Goal: Information Seeking & Learning: Learn about a topic

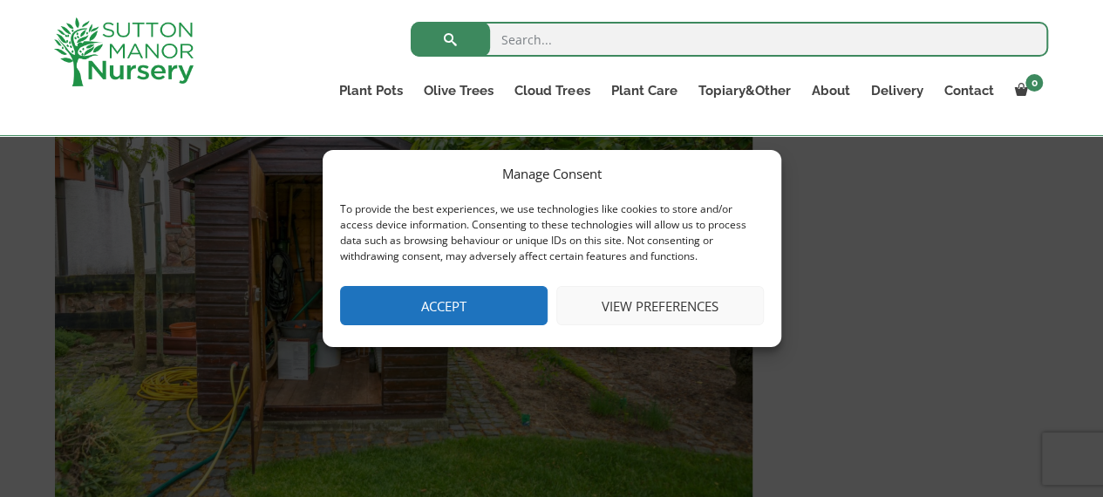
scroll to position [8131, 0]
